Goal: Task Accomplishment & Management: Use online tool/utility

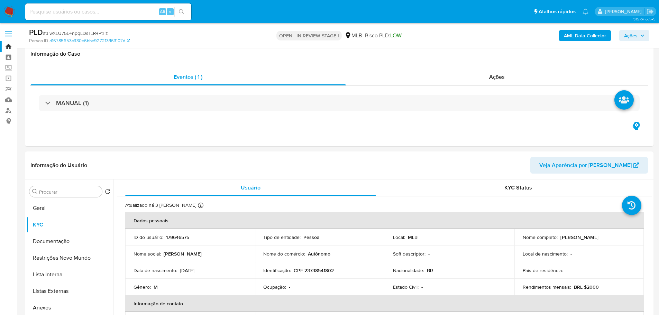
select select "10"
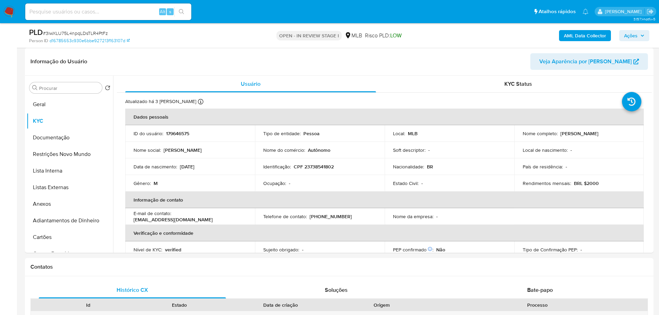
click at [633, 27] on div "PLD # 3lwXLU75L4npqLDsTLR4PtFz Person ID d16785653c930e6bbe927213f163107d OPEN …" at bounding box center [339, 35] width 629 height 25
click at [635, 31] on span "Ações" at bounding box center [631, 35] width 14 height 11
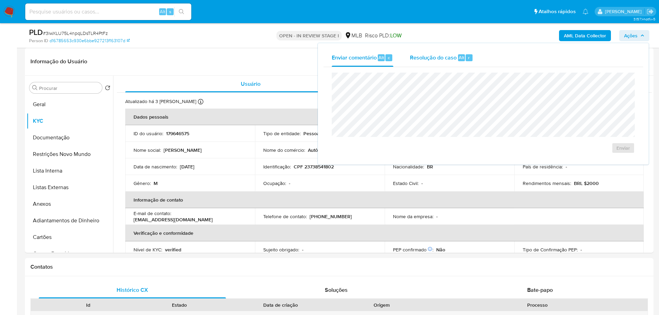
click at [448, 55] on span "Resolução do caso" at bounding box center [433, 57] width 47 height 8
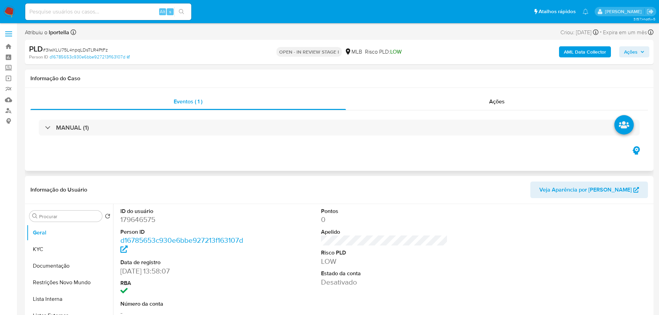
select select "10"
click at [624, 58] on div "AML Data Collector Ações" at bounding box center [547, 52] width 205 height 16
click at [630, 55] on span "Ações" at bounding box center [631, 51] width 14 height 11
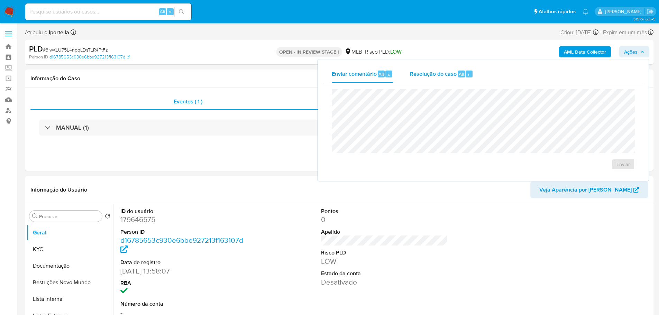
click at [450, 77] on span "Resolução do caso" at bounding box center [433, 74] width 47 height 8
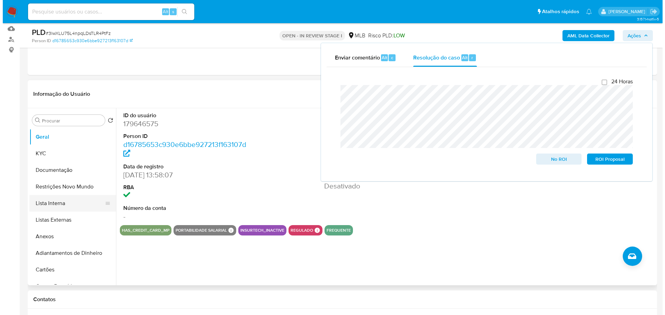
scroll to position [138, 0]
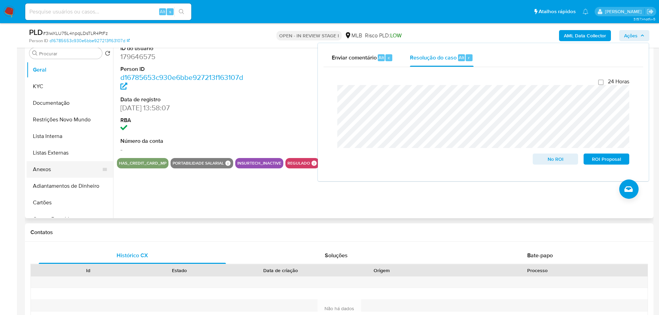
click at [54, 173] on button "Anexos" at bounding box center [67, 169] width 81 height 17
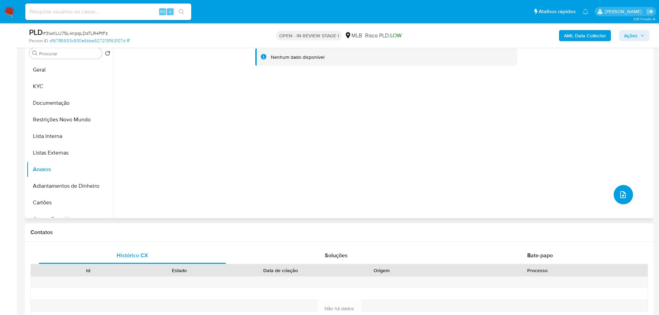
click at [622, 198] on icon "upload-file" at bounding box center [623, 195] width 8 height 8
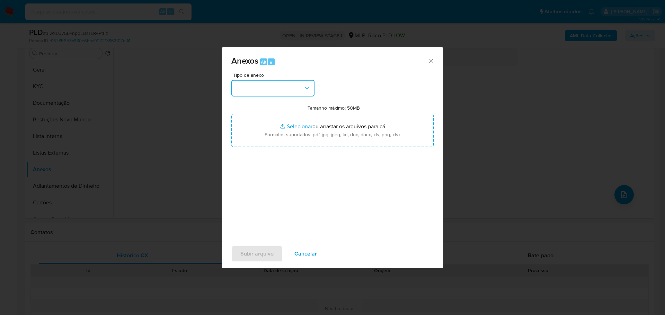
click at [281, 89] on button "button" at bounding box center [272, 88] width 83 height 17
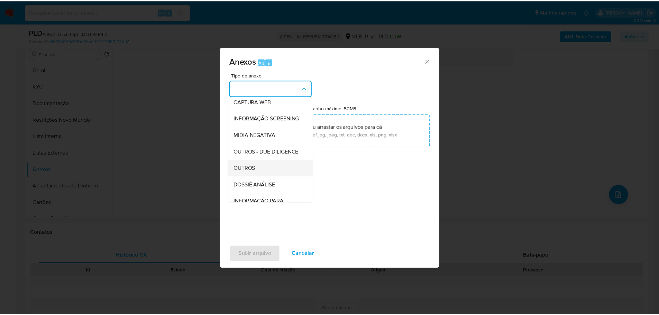
scroll to position [107, 0]
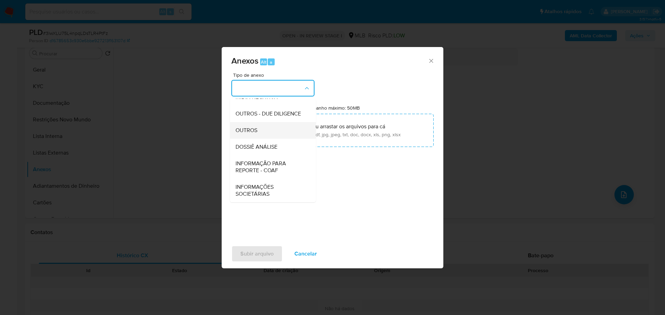
click at [254, 133] on span "OUTROS" at bounding box center [246, 130] width 22 height 7
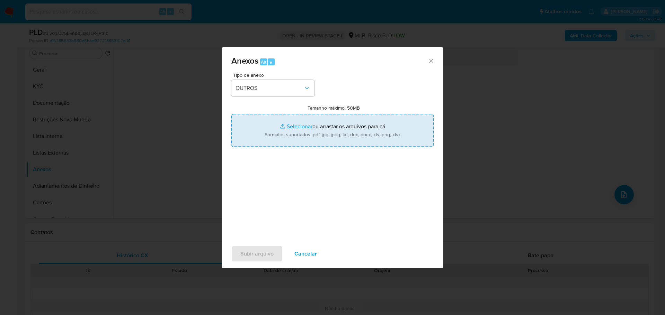
type input "C:\fakepath\SAR - XXX - CPF 23738541802 - DANILO LOPES DA SILVA.pdf"
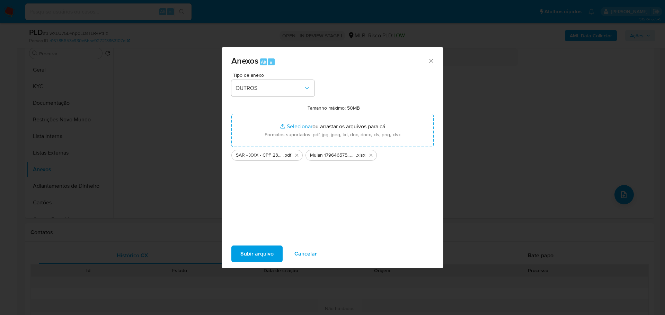
click at [266, 257] on span "Subir arquivo" at bounding box center [256, 253] width 33 height 15
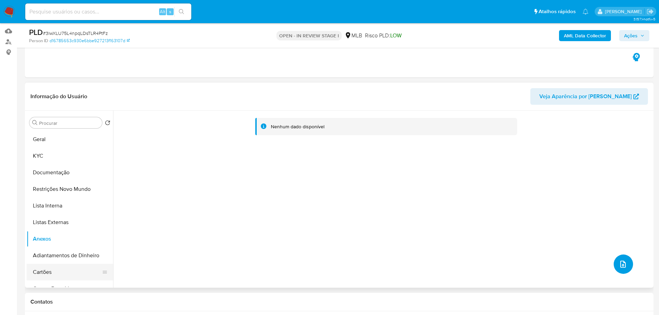
scroll to position [173, 0]
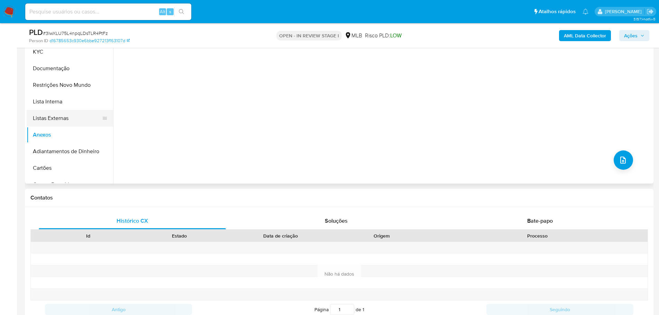
click at [59, 110] on button "Listas Externas" at bounding box center [67, 118] width 81 height 17
click at [55, 133] on button "Anexos" at bounding box center [67, 135] width 81 height 17
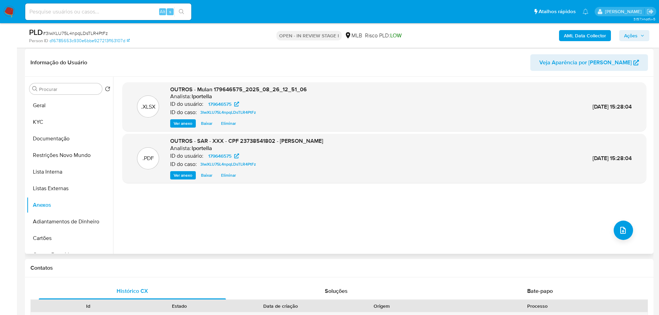
scroll to position [69, 0]
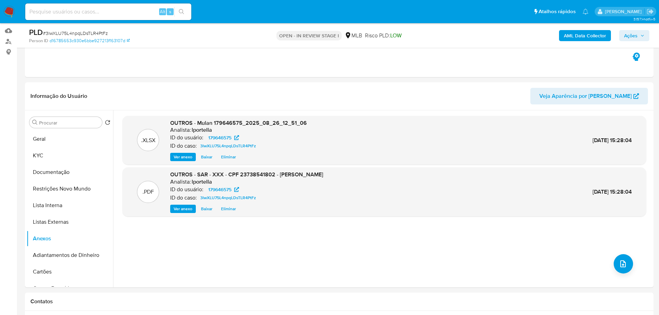
click at [631, 36] on span "Ações" at bounding box center [631, 35] width 14 height 11
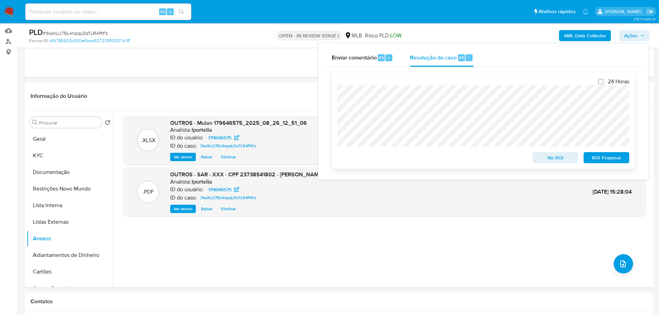
click at [604, 157] on span "ROI Proposal" at bounding box center [607, 158] width 36 height 10
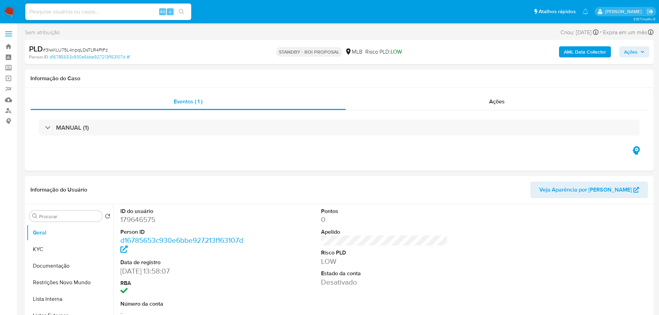
select select "10"
click at [73, 48] on span "# 3lwXLU75L4npqLDsTLR4PtFz" at bounding box center [75, 49] width 65 height 7
copy span "3lwXLU75L4npqLDsTLR4PtFz"
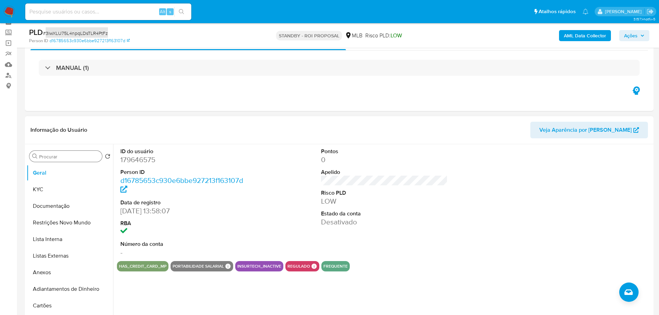
scroll to position [69, 0]
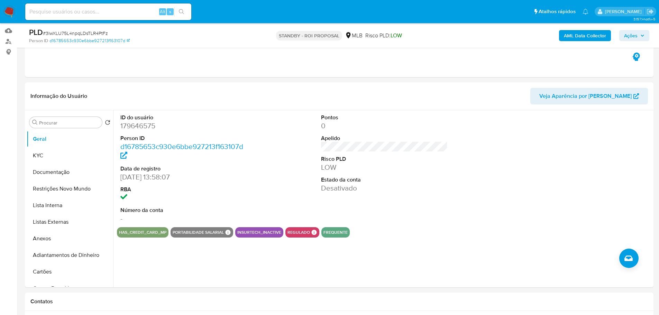
click at [67, 10] on input at bounding box center [108, 11] width 166 height 9
paste input "CsMnsW0i1h7mAgkSshxKAJU9"
type input "CsMnsW0i1h7mAgkSshxKAJU9"
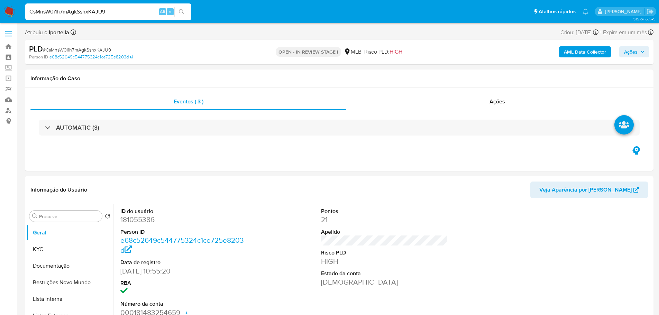
select select "10"
